Goal: Task Accomplishment & Management: Complete application form

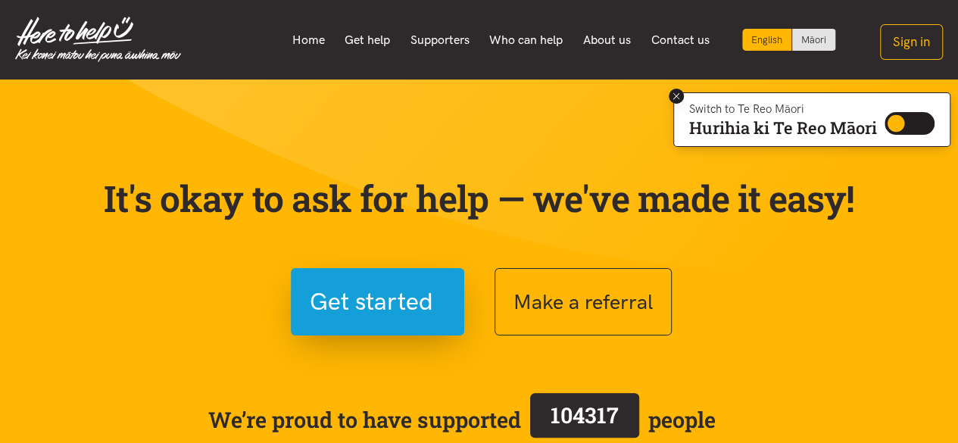
click at [673, 102] on button at bounding box center [676, 96] width 15 height 15
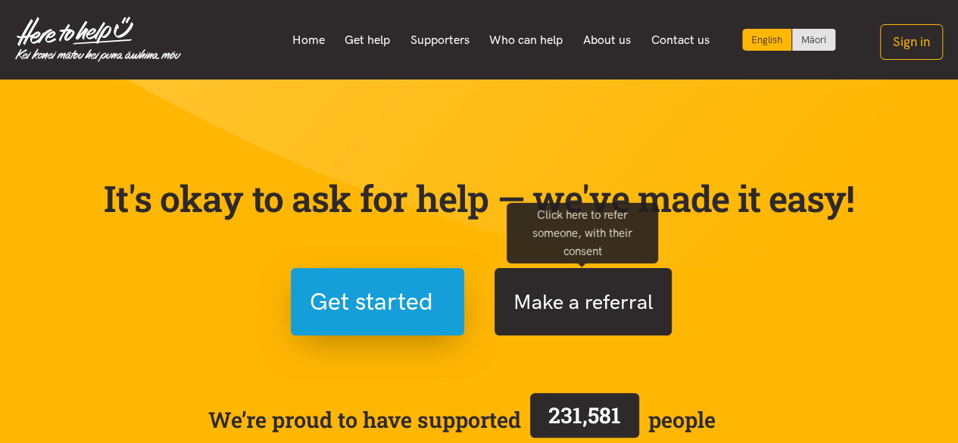
click at [611, 317] on button "Make a referral" at bounding box center [583, 301] width 177 height 67
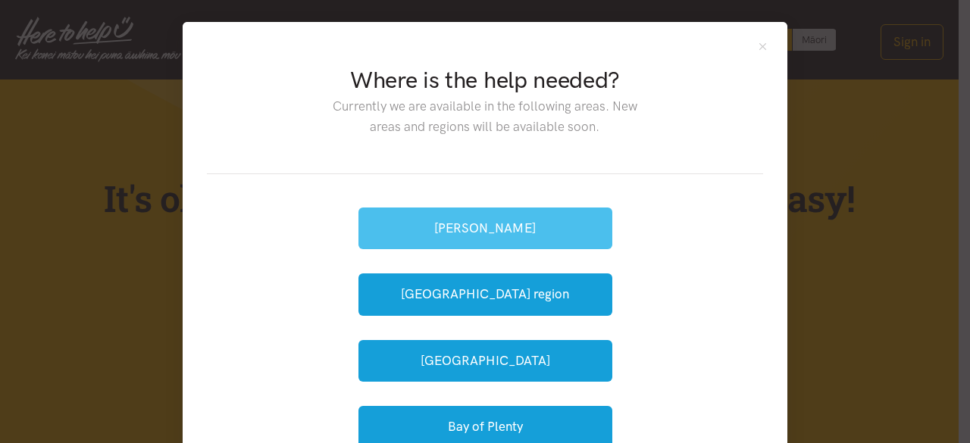
click at [459, 223] on button "[PERSON_NAME]" at bounding box center [485, 229] width 254 height 42
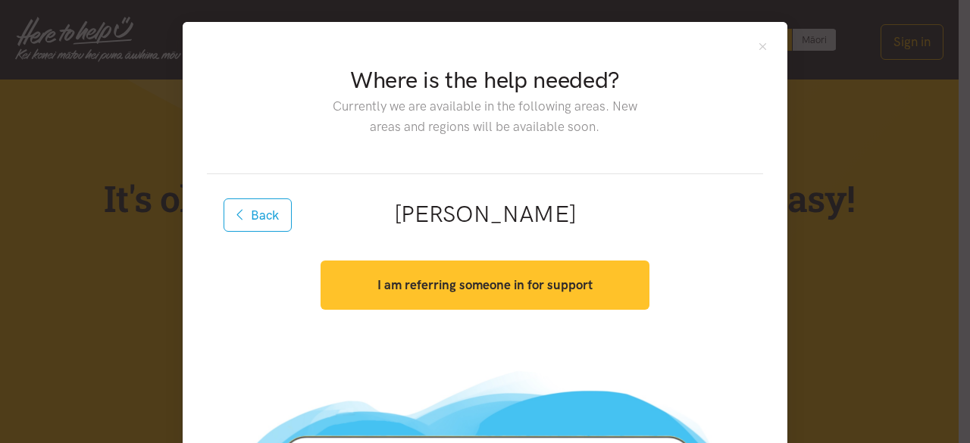
click at [503, 286] on strong "I am referring someone in for support" at bounding box center [484, 284] width 215 height 15
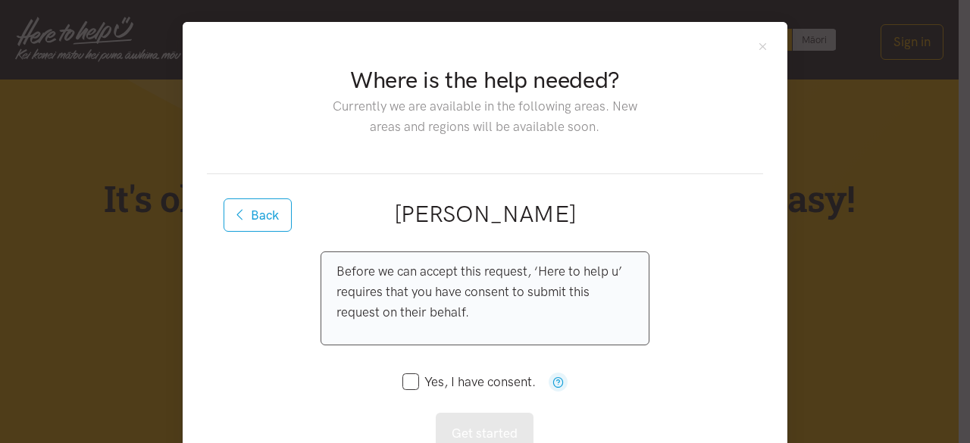
click at [408, 376] on input "Yes, I have consent." at bounding box center [468, 382] width 133 height 13
checkbox input "true"
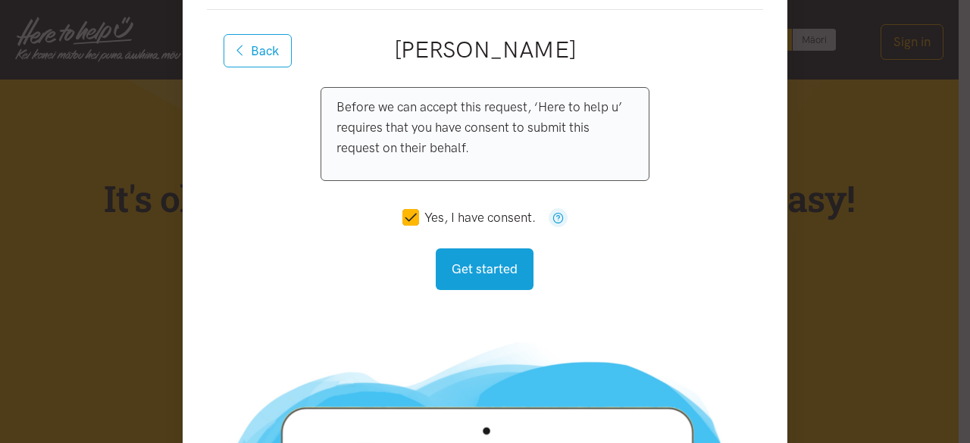
scroll to position [227, 0]
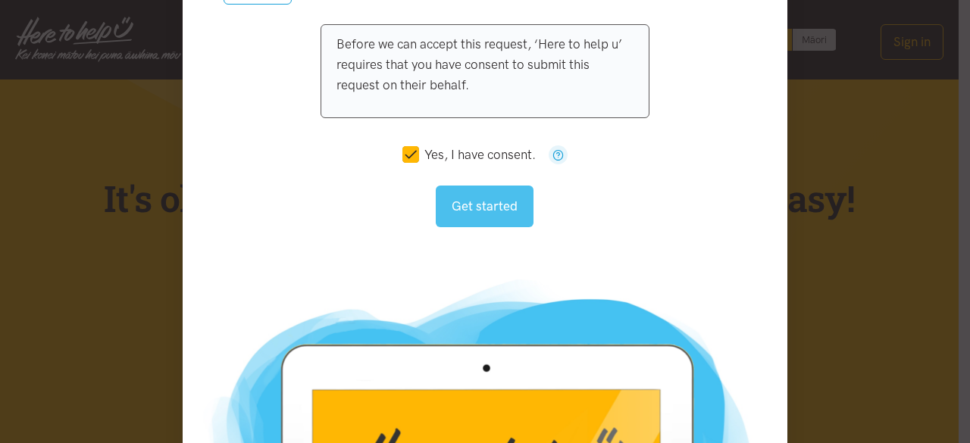
click at [486, 207] on button "Get started" at bounding box center [485, 207] width 98 height 42
